Goal: Navigation & Orientation: Find specific page/section

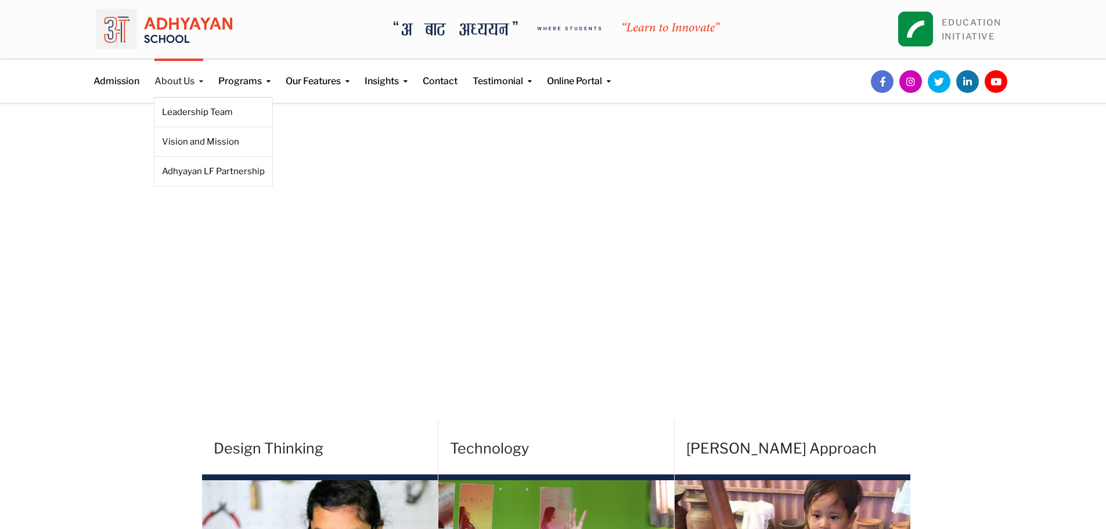
click at [173, 82] on link "About Us" at bounding box center [178, 74] width 49 height 30
click at [187, 108] on link "Leadership Team" at bounding box center [213, 112] width 103 height 13
click at [182, 109] on link "Leadership Team" at bounding box center [213, 112] width 103 height 13
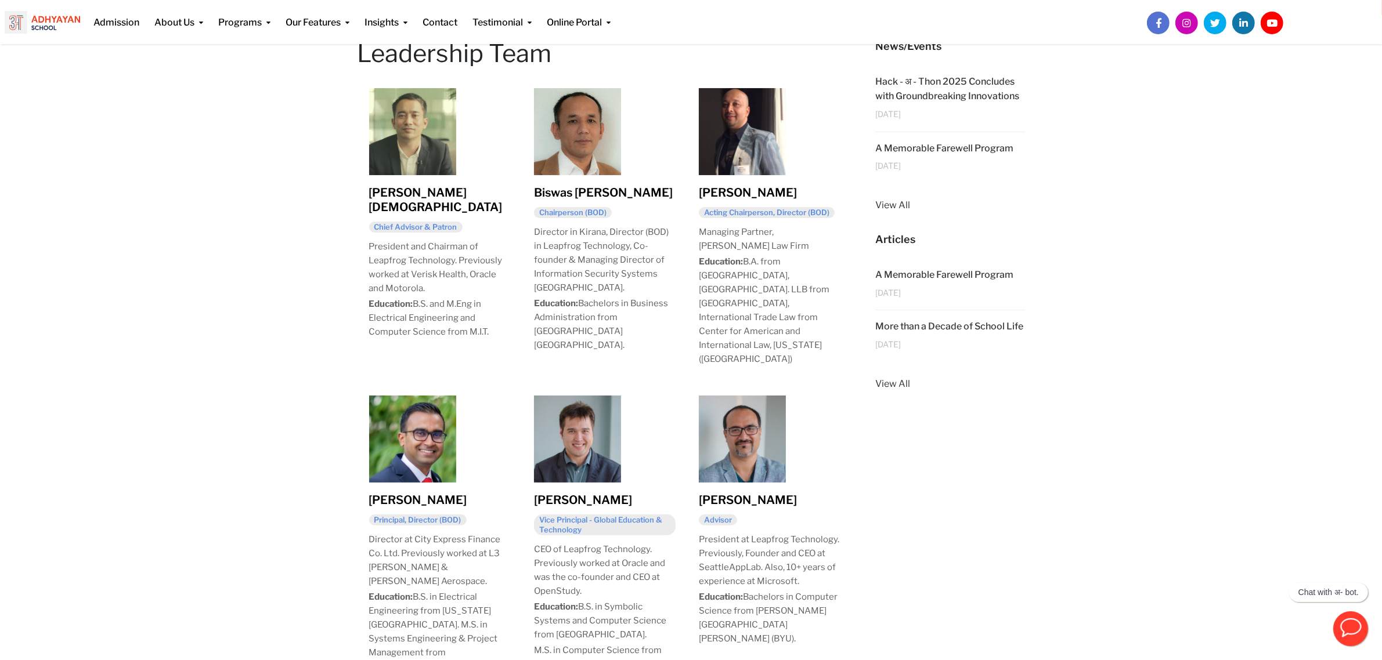
scroll to position [219, 0]
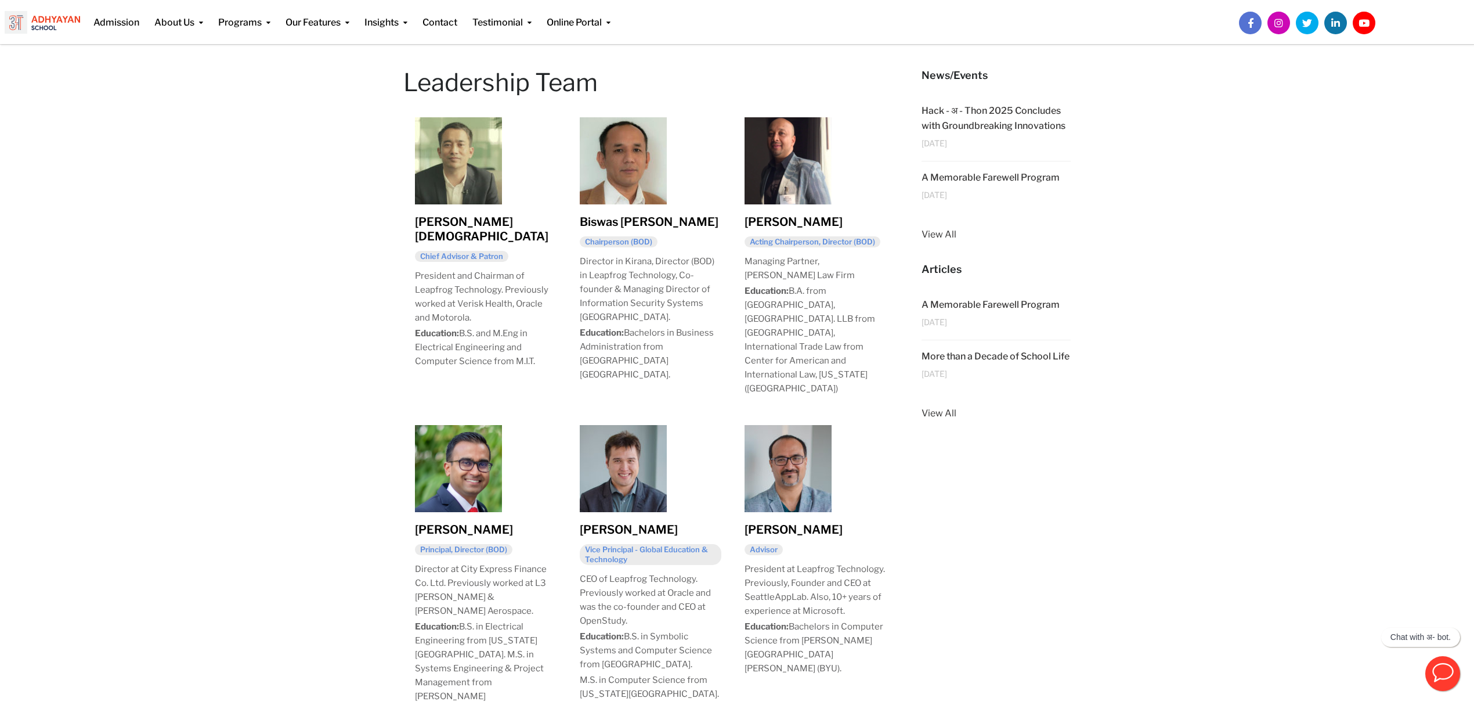
scroll to position [151, 0]
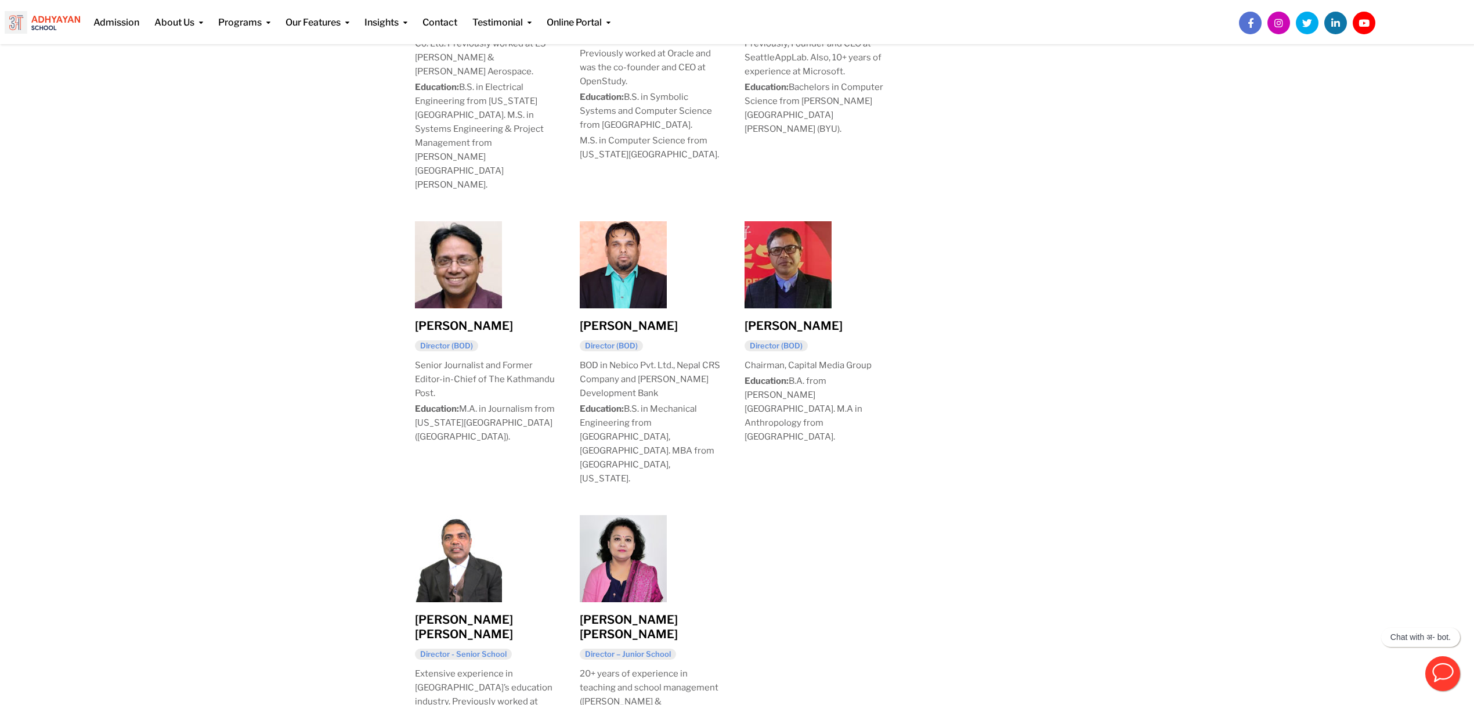
scroll to position [713, 0]
click at [1105, 270] on div "Leadership Team Himal Karmacharya Chief Advisor & Patron President and Chairman…" at bounding box center [737, 278] width 1474 height 1543
click at [273, 169] on div "Leadership Team Himal Karmacharya Chief Advisor & Patron President and Chairman…" at bounding box center [737, 278] width 1474 height 1543
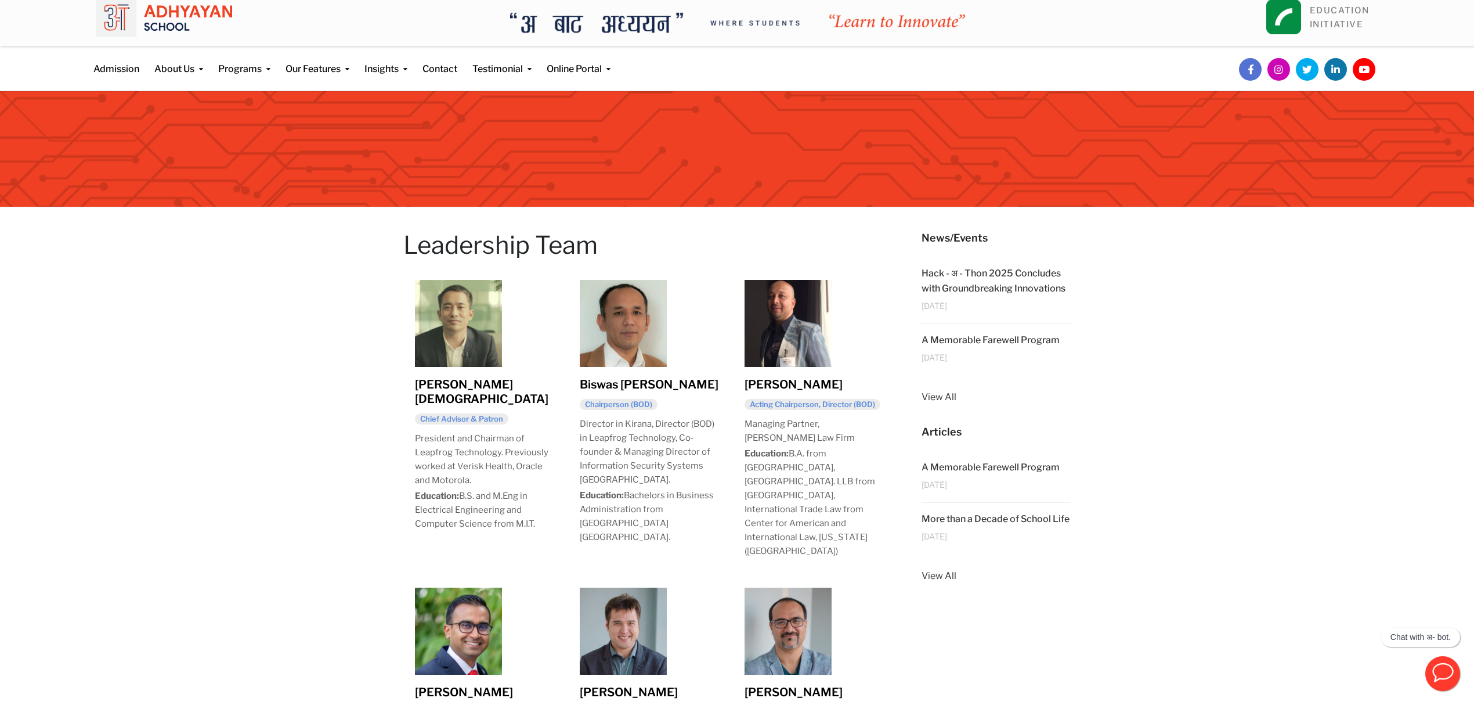
scroll to position [0, 0]
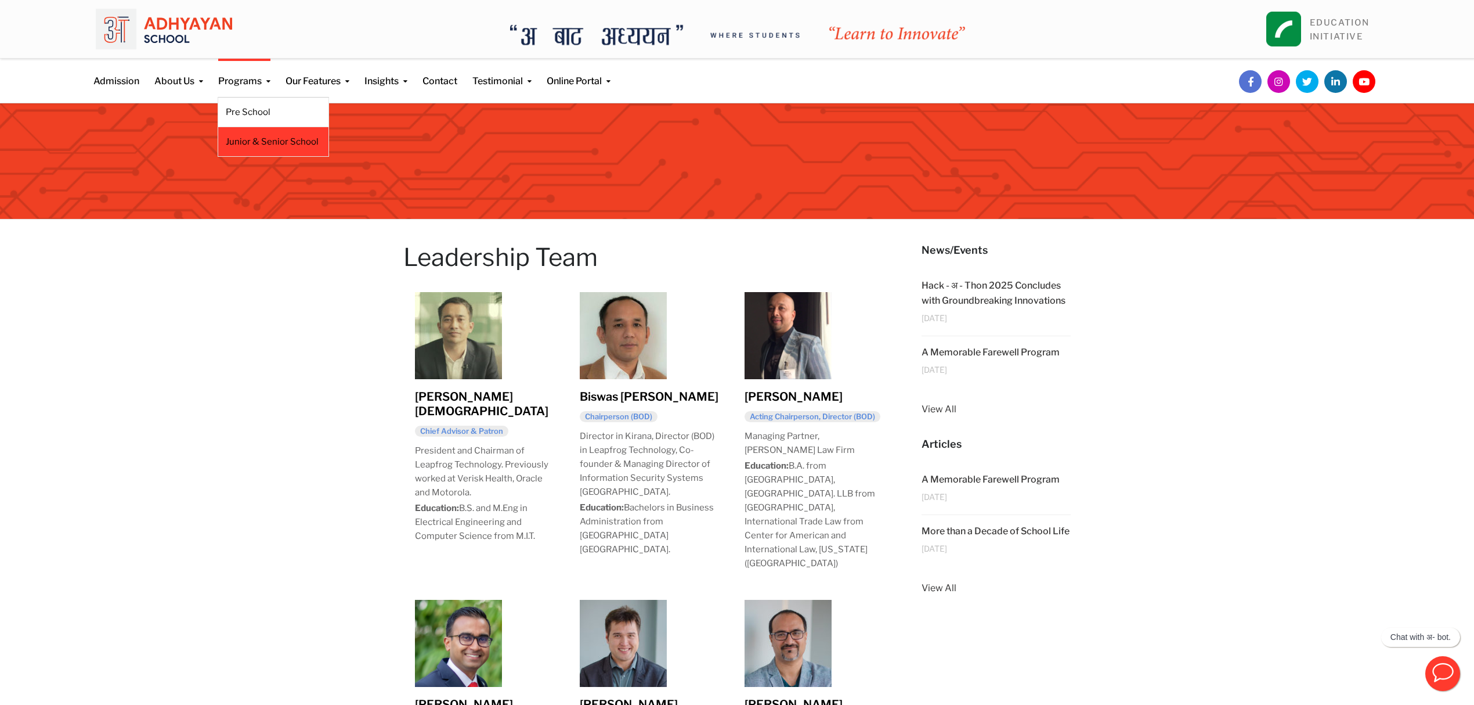
click at [257, 146] on link "Junior & Senior School" at bounding box center [273, 141] width 95 height 13
